Goal: Use online tool/utility

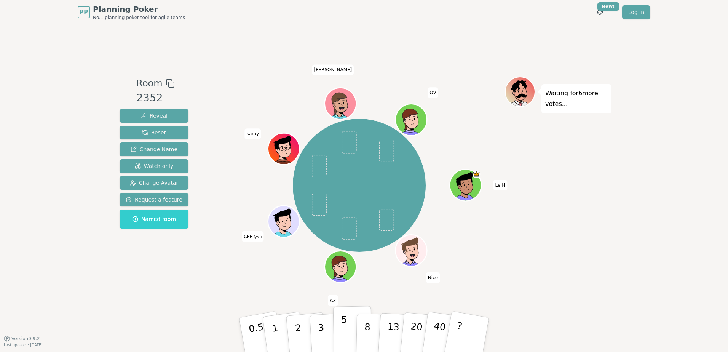
click at [351, 326] on button "5" at bounding box center [352, 335] width 39 height 58
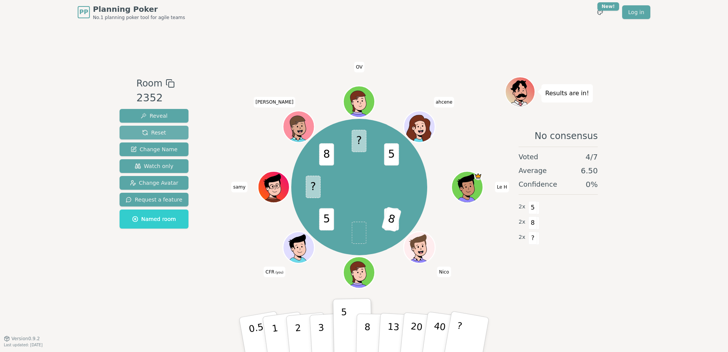
click at [155, 133] on span "Reset" at bounding box center [154, 133] width 24 height 8
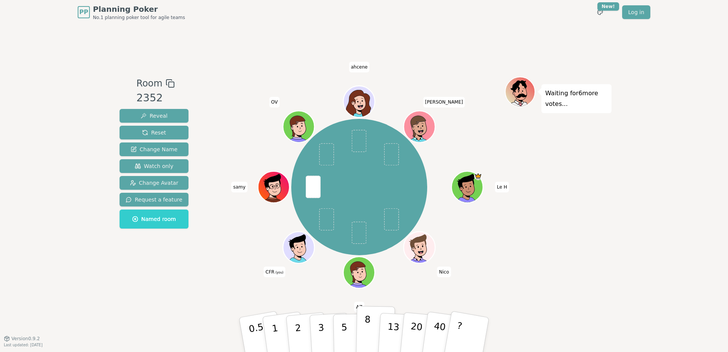
click at [364, 328] on p "8" at bounding box center [367, 334] width 6 height 41
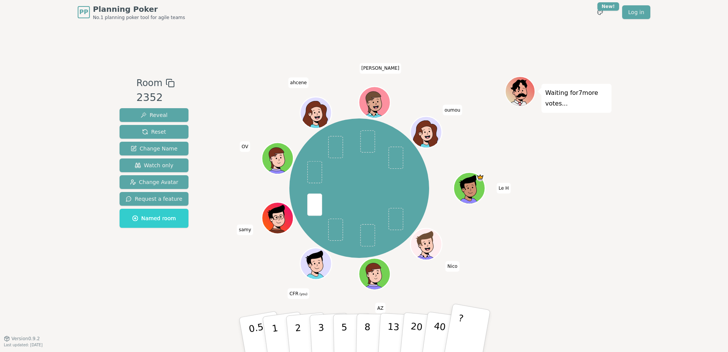
click at [472, 330] on button "?" at bounding box center [467, 334] width 48 height 63
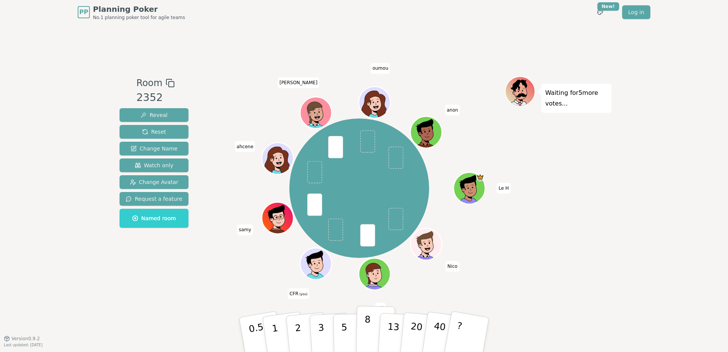
click at [363, 331] on button "8" at bounding box center [375, 335] width 39 height 58
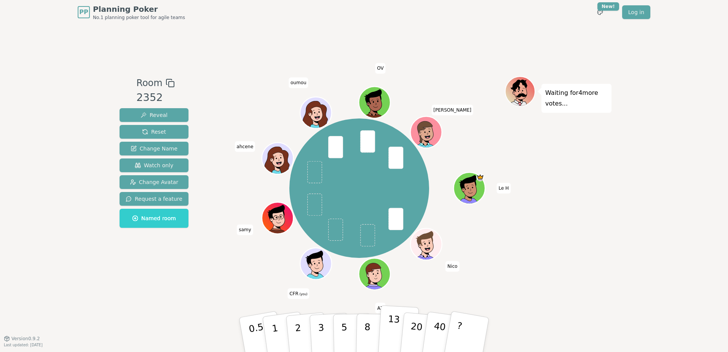
click at [392, 324] on p "13" at bounding box center [393, 334] width 14 height 42
click at [322, 330] on p "3" at bounding box center [321, 334] width 8 height 41
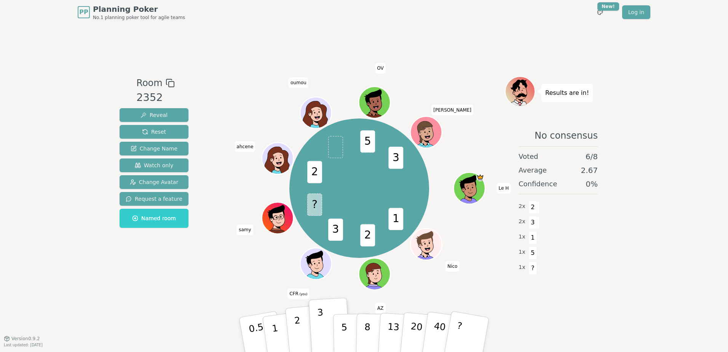
click at [304, 333] on button "2" at bounding box center [306, 334] width 43 height 61
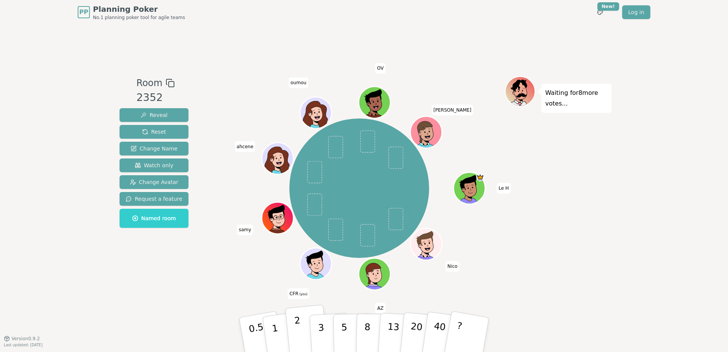
click at [296, 333] on p "2" at bounding box center [299, 335] width 10 height 41
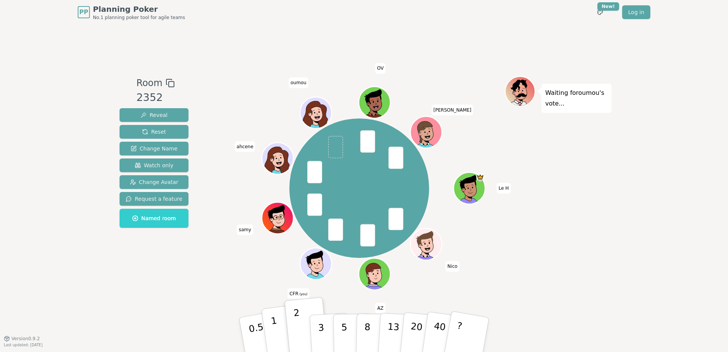
click at [276, 325] on button "1" at bounding box center [283, 335] width 45 height 62
click at [337, 235] on span at bounding box center [335, 229] width 15 height 22
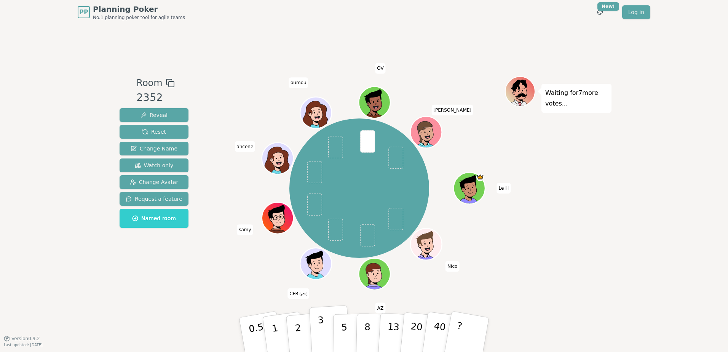
click at [319, 334] on p "3" at bounding box center [321, 334] width 8 height 41
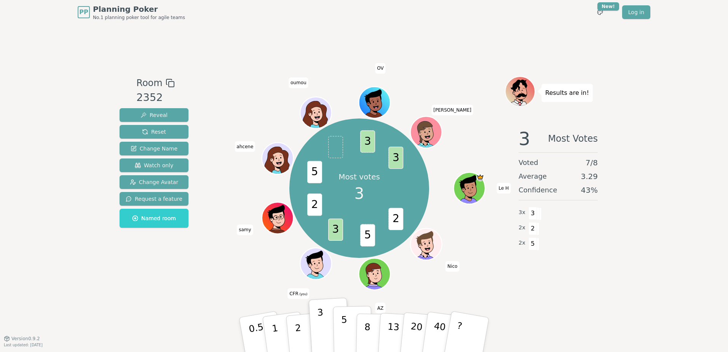
click at [348, 324] on button "5" at bounding box center [352, 335] width 39 height 58
